Goal: Task Accomplishment & Management: Manage account settings

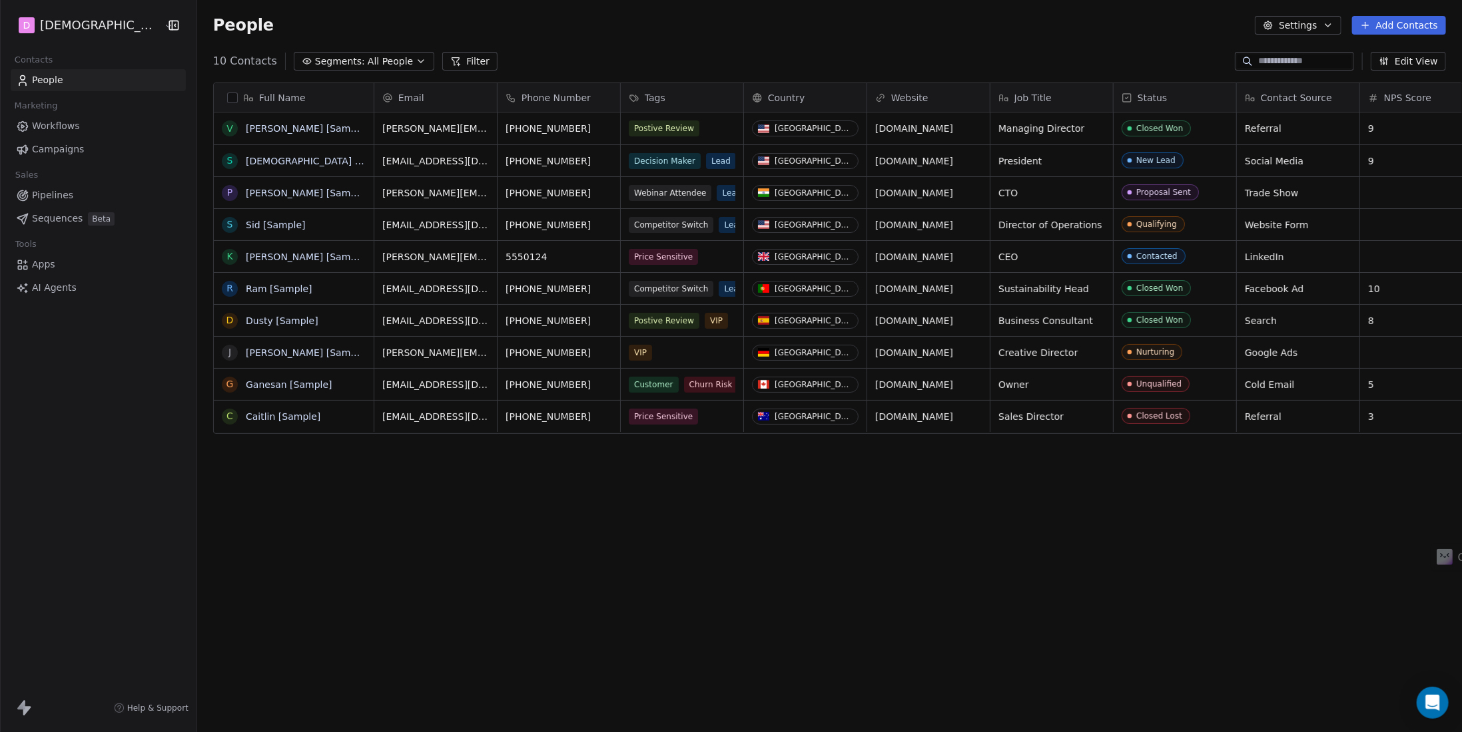
scroll to position [635, 1272]
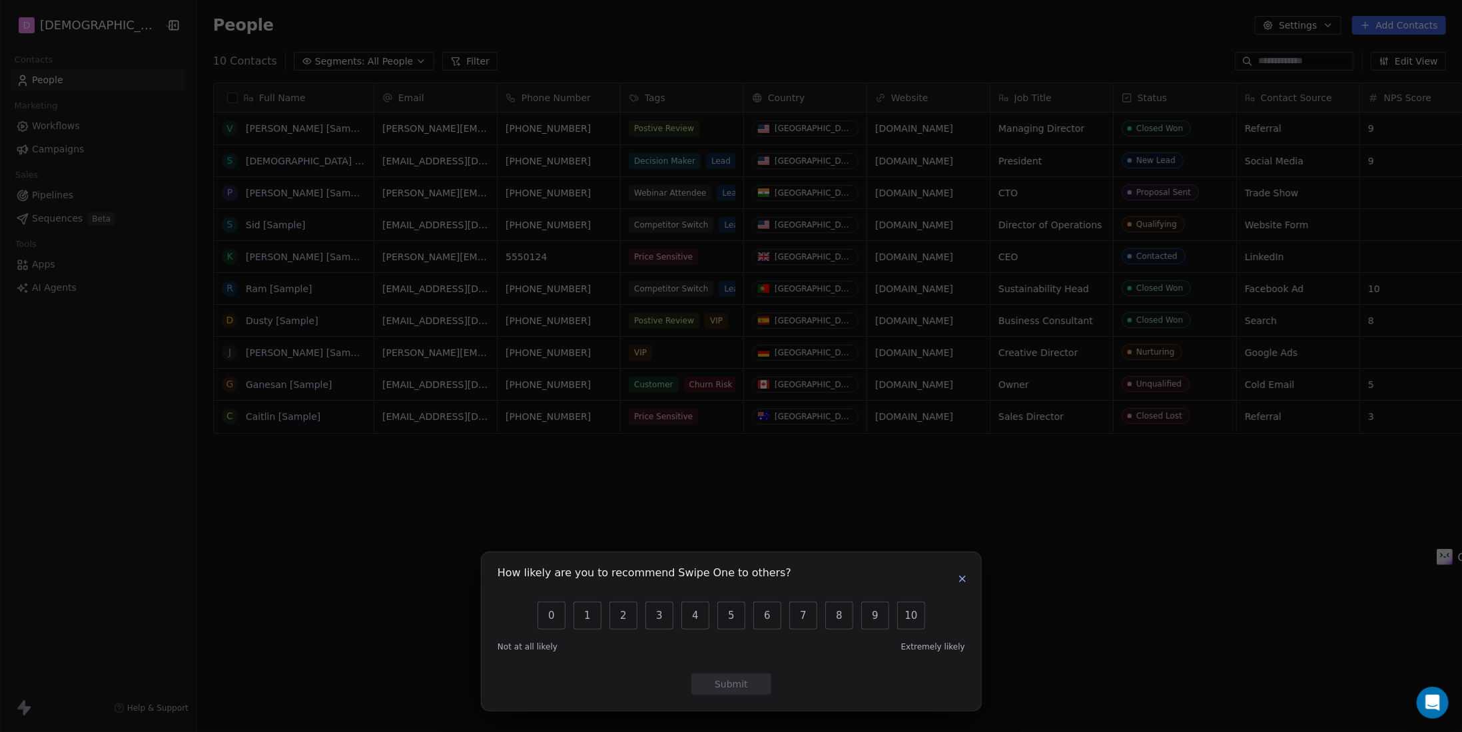
click at [963, 579] on icon "button" at bounding box center [962, 579] width 11 height 11
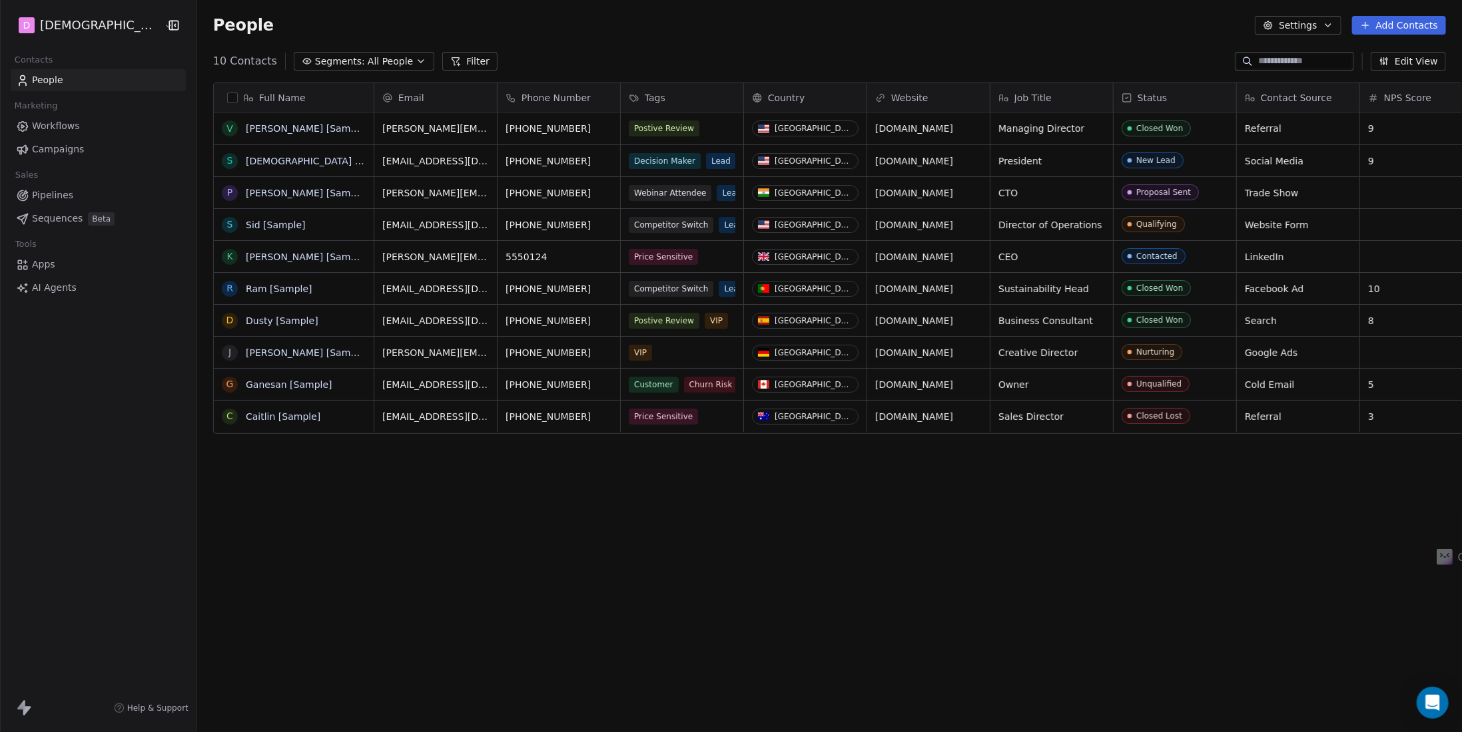
click at [1312, 31] on button "Settings" at bounding box center [1297, 25] width 86 height 19
click at [1312, 31] on html "D Ehaby Contacts People Marketing Workflows Campaigns Sales Pipelines Sequences…" at bounding box center [731, 366] width 1462 height 732
click at [82, 26] on html "D Ehaby Contacts People Marketing Workflows Campaigns Sales Pipelines Sequences…" at bounding box center [731, 366] width 1462 height 732
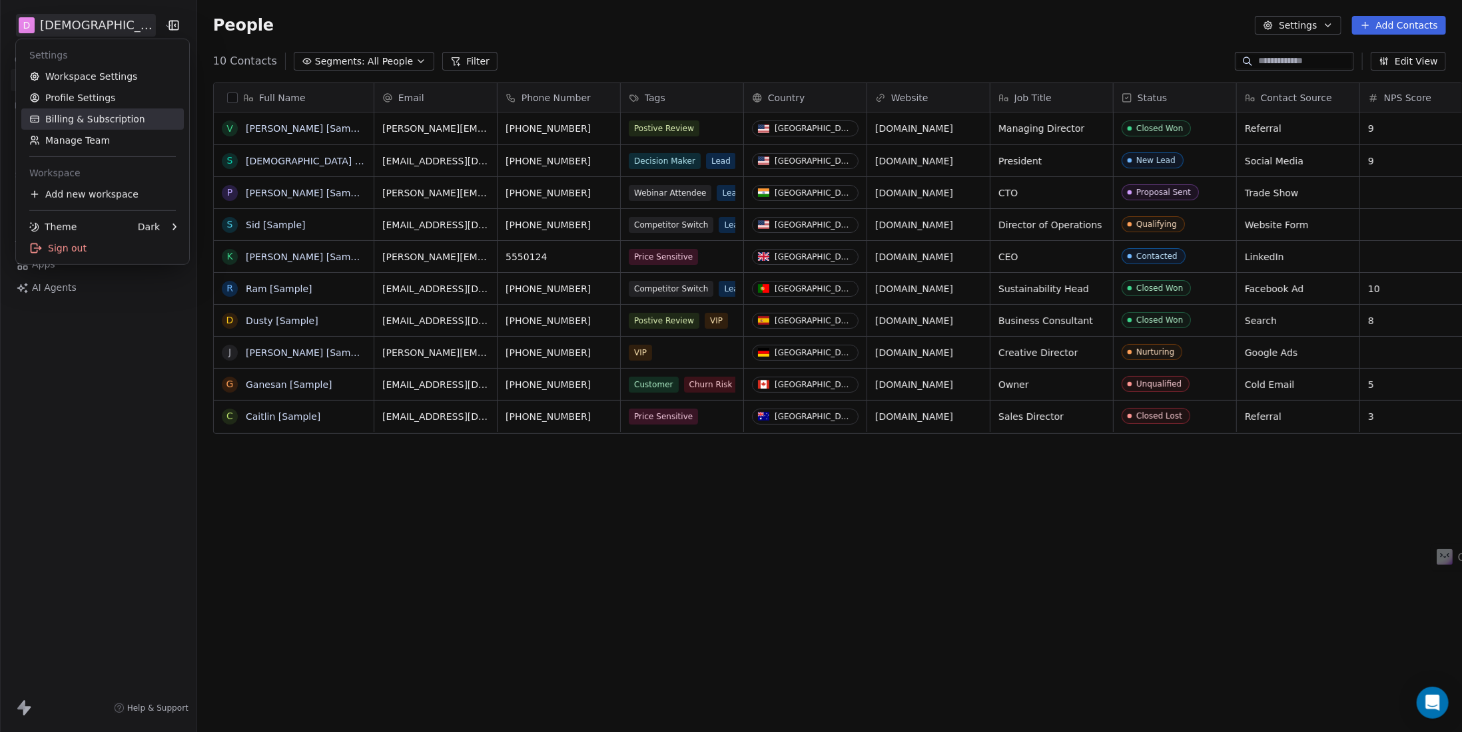
click at [103, 125] on link "Billing & Subscription" at bounding box center [102, 119] width 162 height 21
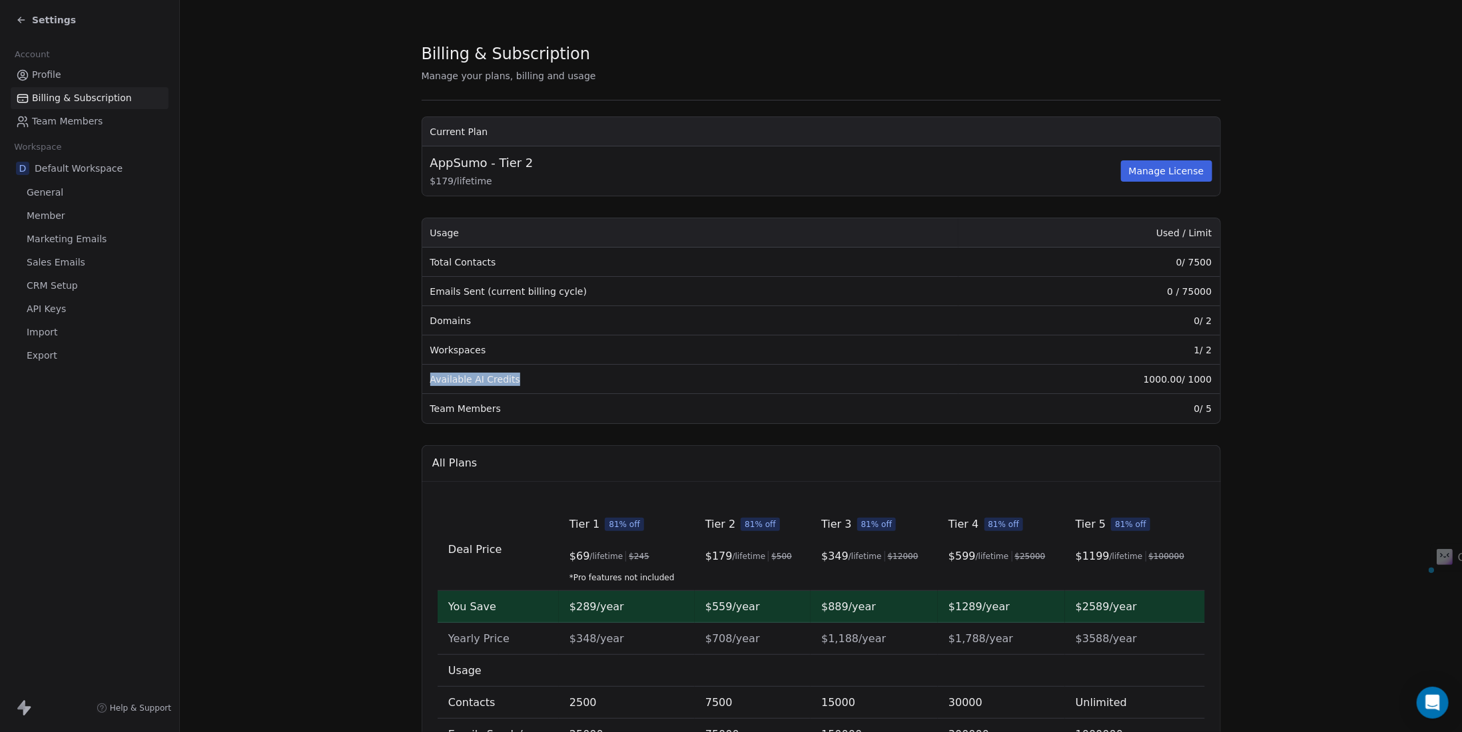
drag, startPoint x: 426, startPoint y: 382, endPoint x: 514, endPoint y: 382, distance: 87.9
click at [514, 382] on td "Available AI Credits" at bounding box center [690, 379] width 536 height 29
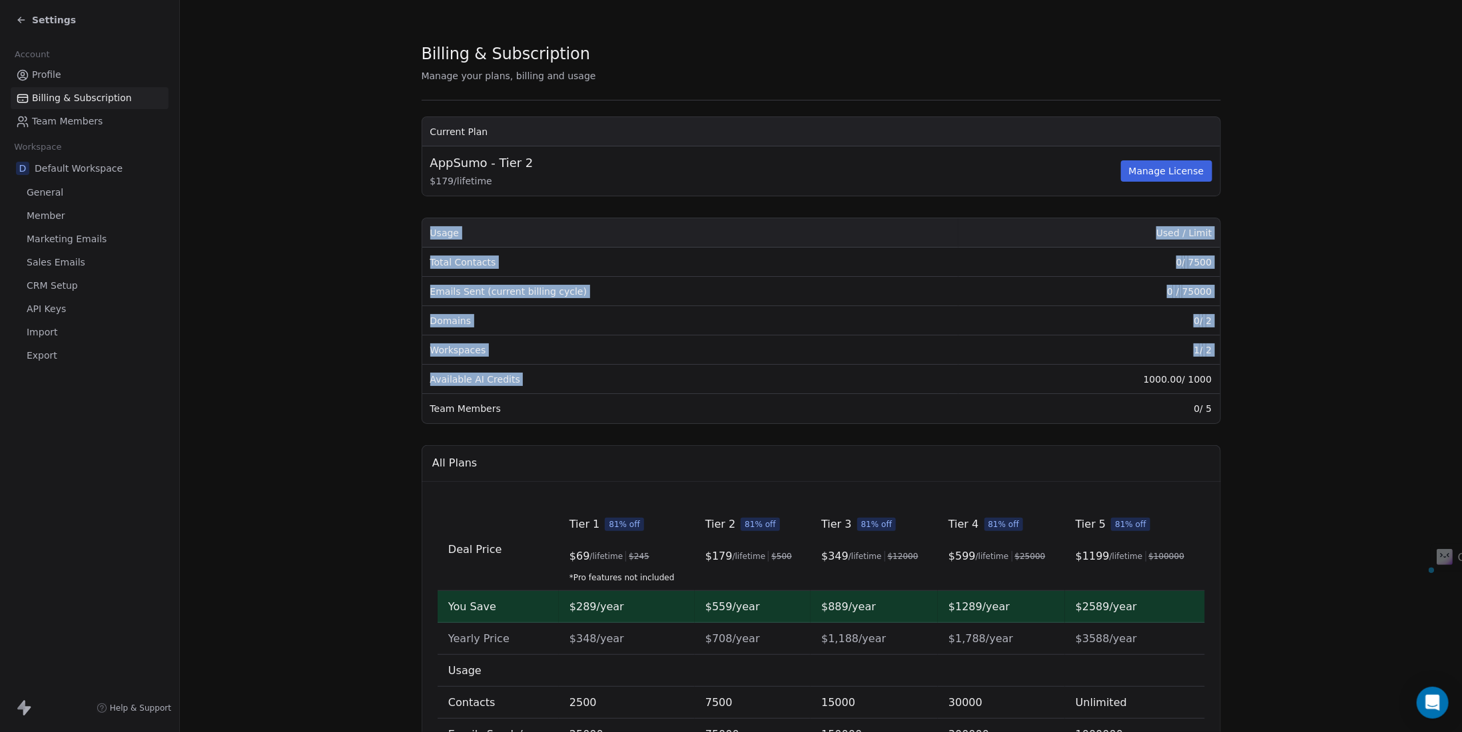
drag, startPoint x: 1143, startPoint y: 380, endPoint x: 1220, endPoint y: 375, distance: 77.4
click at [1220, 375] on section "Billing & Subscription Manage your plans, billing and usage Current Plan AppSum…" at bounding box center [821, 474] width 1282 height 948
click at [1189, 378] on td "1000.00 / 1000" at bounding box center [1089, 379] width 262 height 29
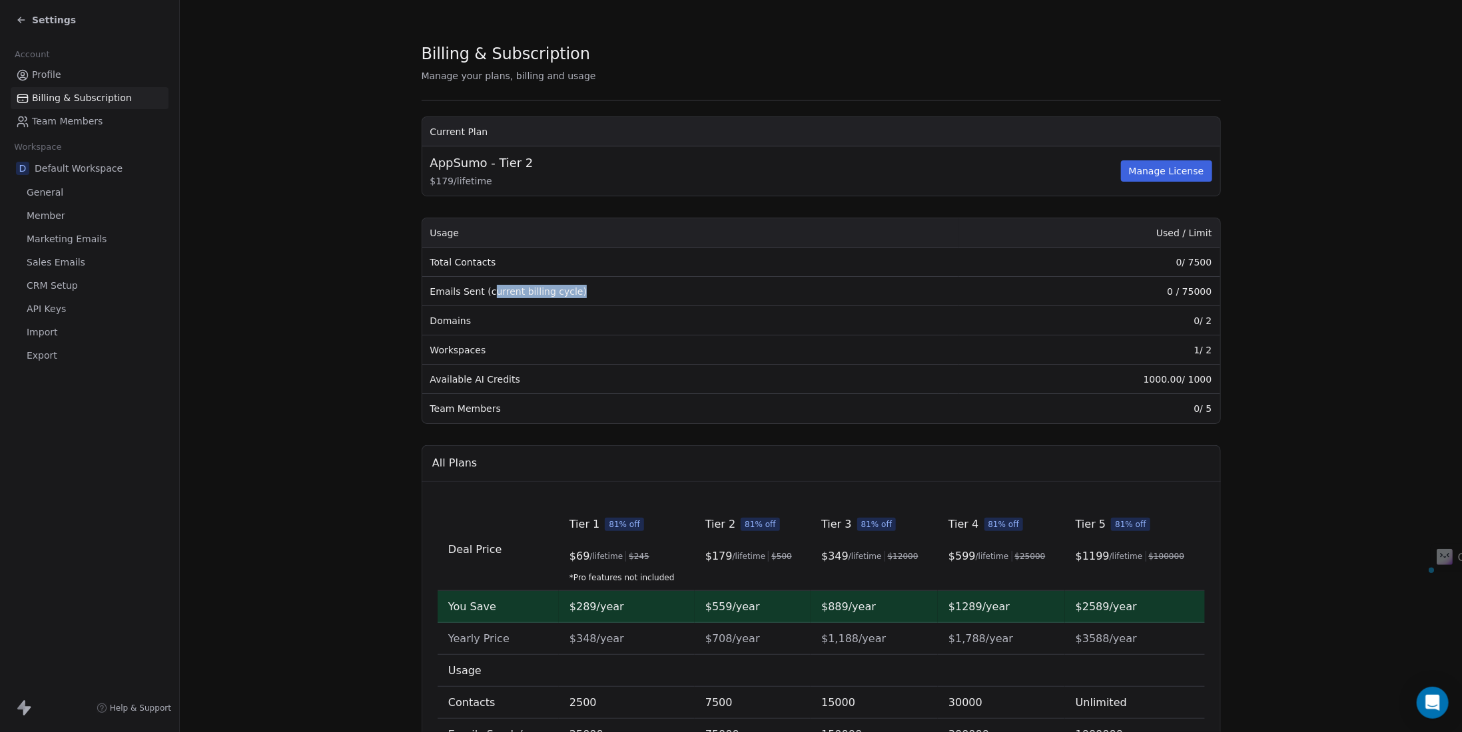
drag, startPoint x: 481, startPoint y: 289, endPoint x: 565, endPoint y: 294, distance: 84.0
click at [565, 294] on td "Emails Sent (current billing cycle)" at bounding box center [690, 291] width 536 height 29
drag, startPoint x: 1181, startPoint y: 289, endPoint x: 1208, endPoint y: 291, distance: 26.7
click at [1208, 291] on td "0 / 75000" at bounding box center [1089, 291] width 262 height 29
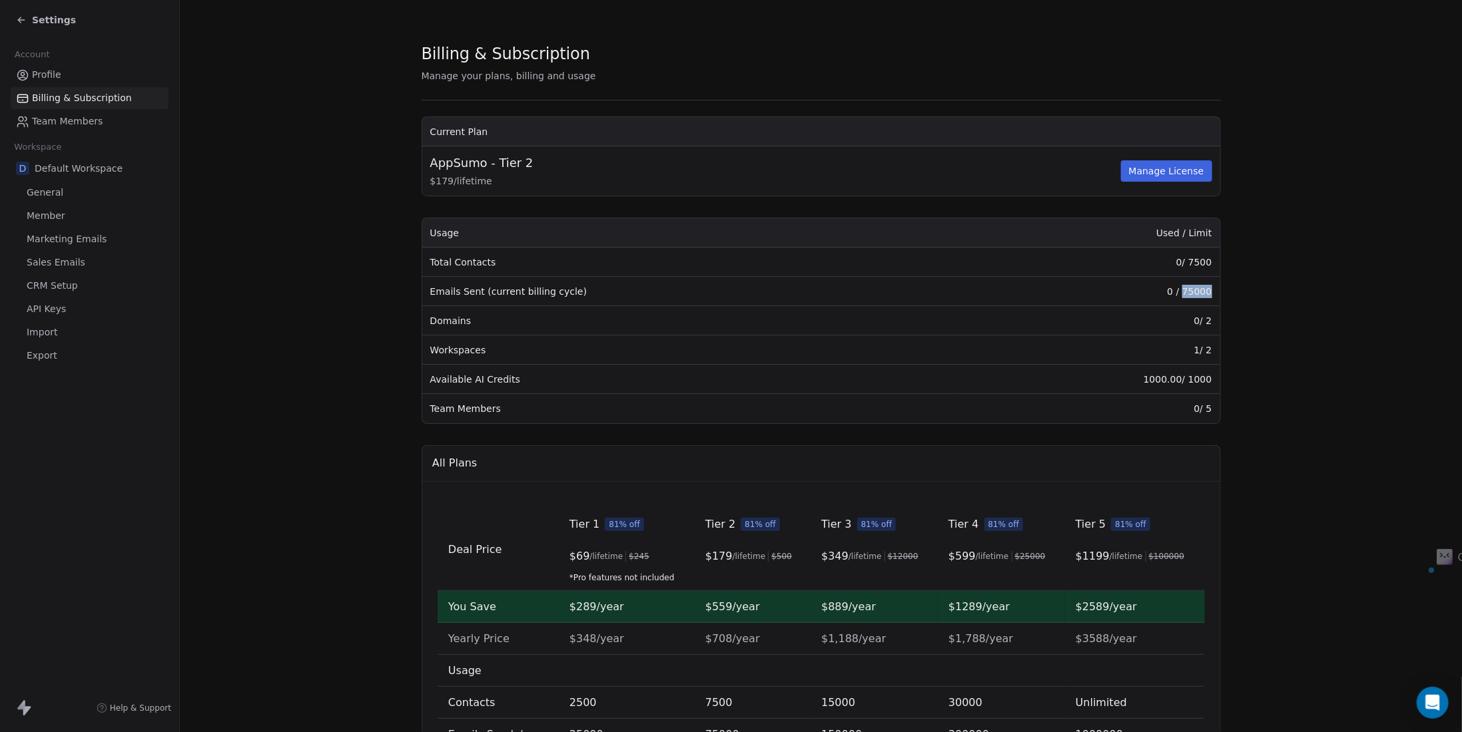
drag, startPoint x: 1181, startPoint y: 291, endPoint x: 1206, endPoint y: 292, distance: 25.3
click at [1206, 292] on td "0 / 75000" at bounding box center [1089, 291] width 262 height 29
drag, startPoint x: 1183, startPoint y: 292, endPoint x: 1206, endPoint y: 292, distance: 24.0
click at [1206, 292] on td "0 / 75000" at bounding box center [1089, 291] width 262 height 29
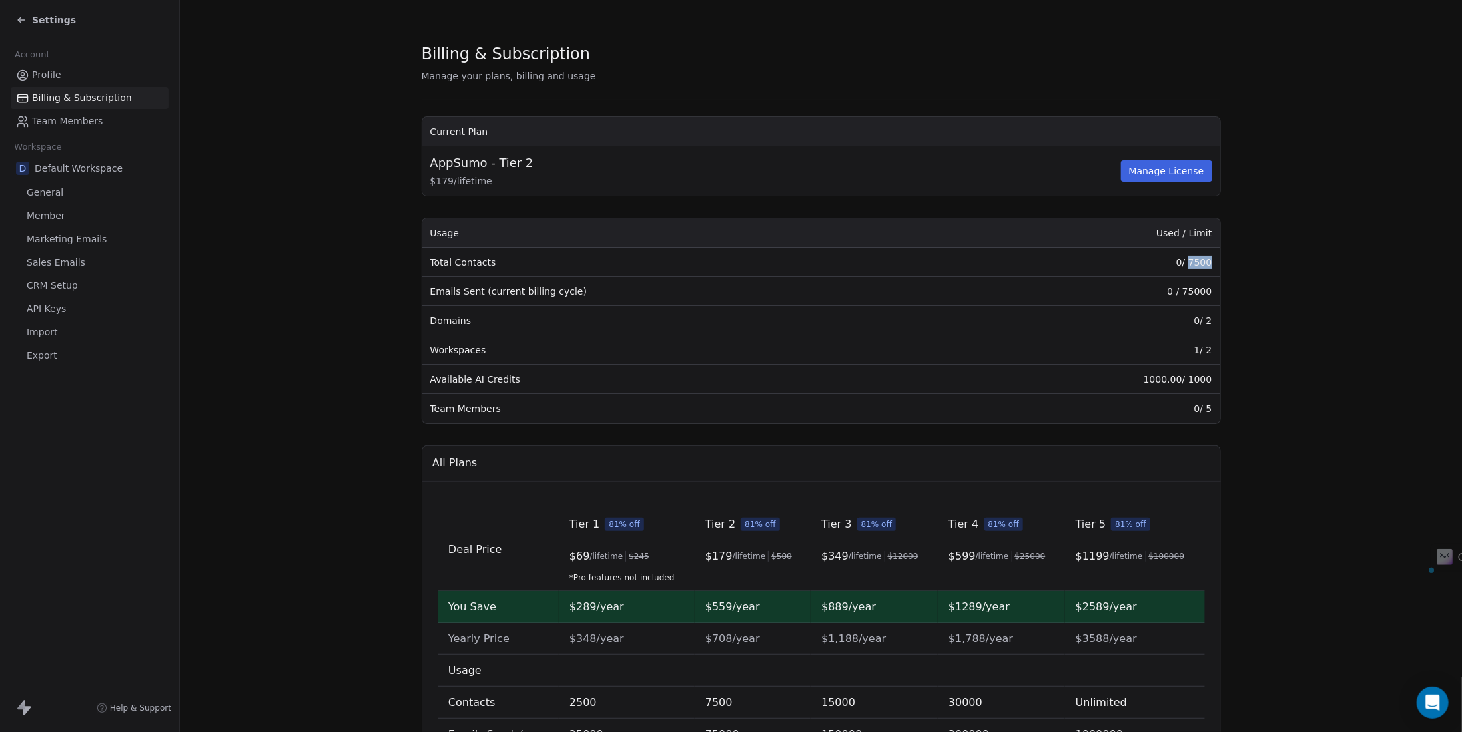
drag, startPoint x: 1188, startPoint y: 260, endPoint x: 1214, endPoint y: 262, distance: 26.7
click at [1214, 262] on td "0 / 7500" at bounding box center [1089, 262] width 262 height 29
